Goal: Task Accomplishment & Management: Complete application form

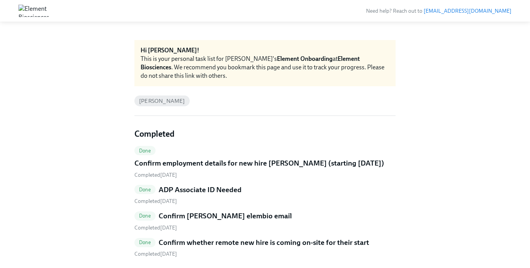
scroll to position [27, 0]
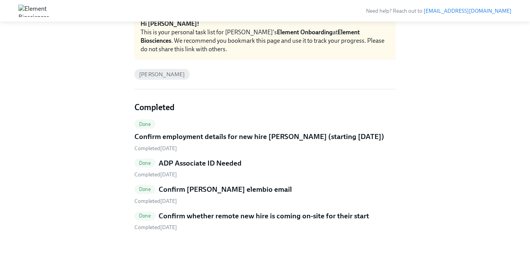
click at [183, 222] on link "Done Confirm whether remote new hire is coming on-site for their start Complete…" at bounding box center [265, 221] width 261 height 20
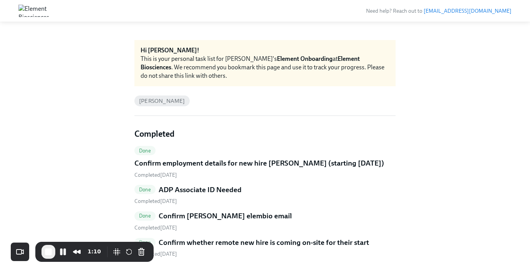
scroll to position [27, 0]
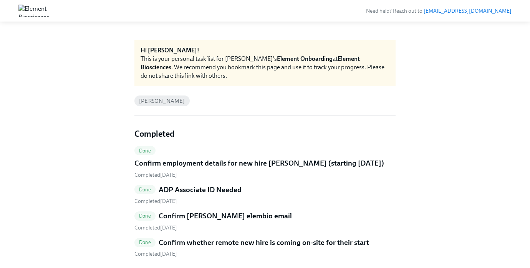
scroll to position [27, 0]
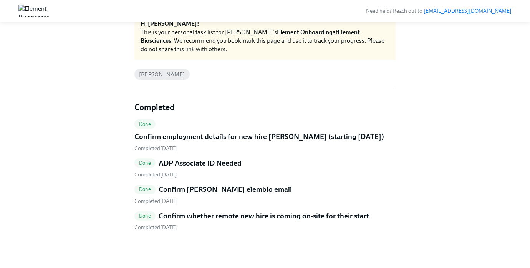
click at [251, 221] on link "Done Confirm whether remote new hire is coming on-site for their start Complete…" at bounding box center [265, 221] width 261 height 20
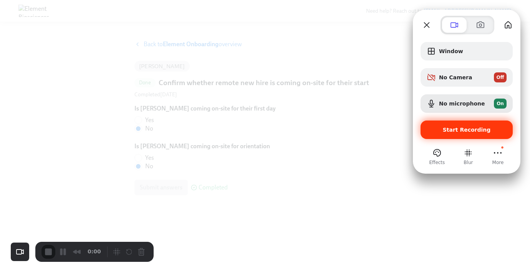
click at [467, 131] on span "Start Recording" at bounding box center [467, 129] width 48 height 6
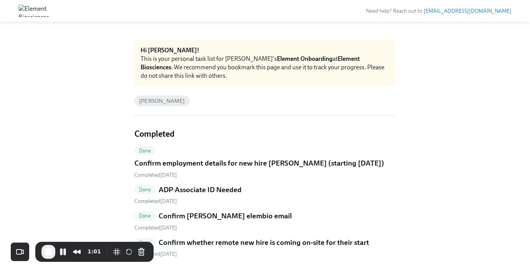
scroll to position [27, 0]
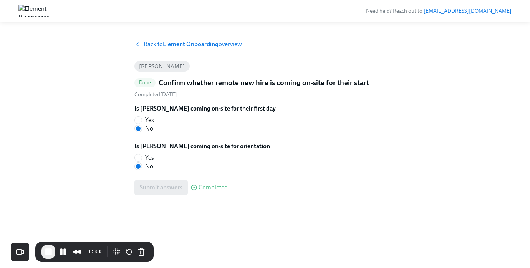
click at [224, 43] on span "Back to Element Onboarding overview" at bounding box center [193, 44] width 98 height 8
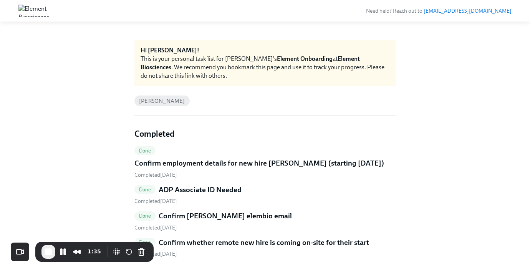
click at [37, 15] on img at bounding box center [33, 11] width 31 height 12
click at [46, 253] on span "End Recording" at bounding box center [48, 251] width 9 height 9
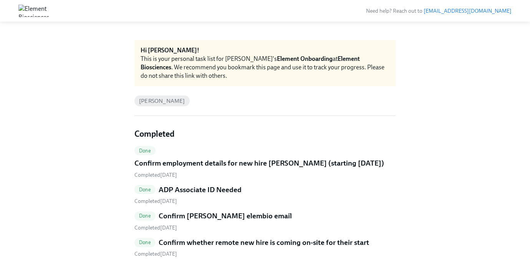
click at [155, 96] on div "[PERSON_NAME]" at bounding box center [162, 100] width 55 height 11
